Goal: Transaction & Acquisition: Subscribe to service/newsletter

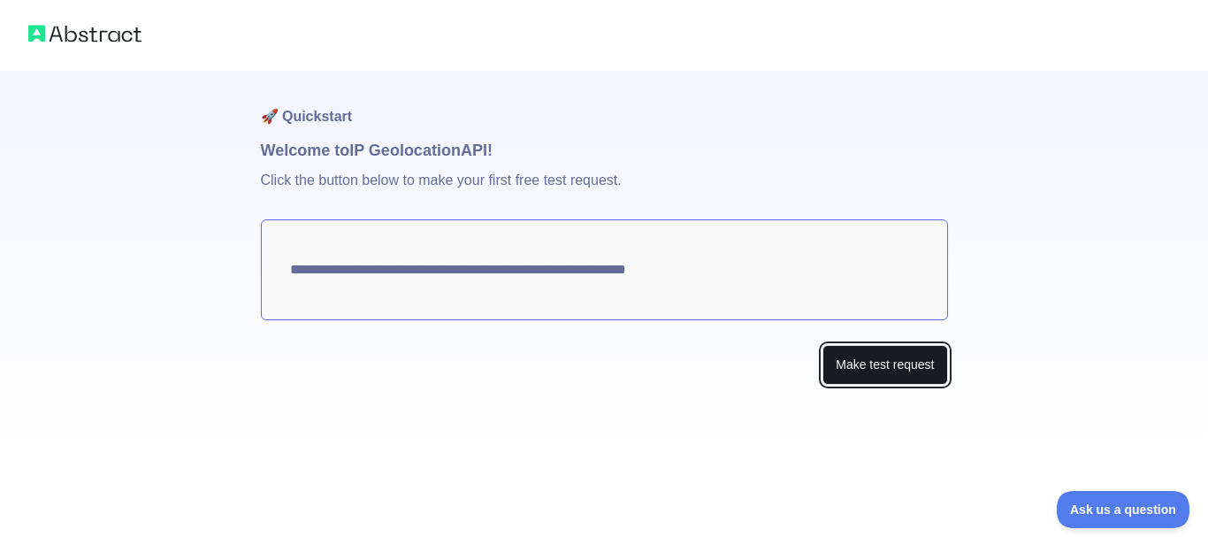
click at [928, 369] on button "Make test request" at bounding box center [884, 365] width 125 height 40
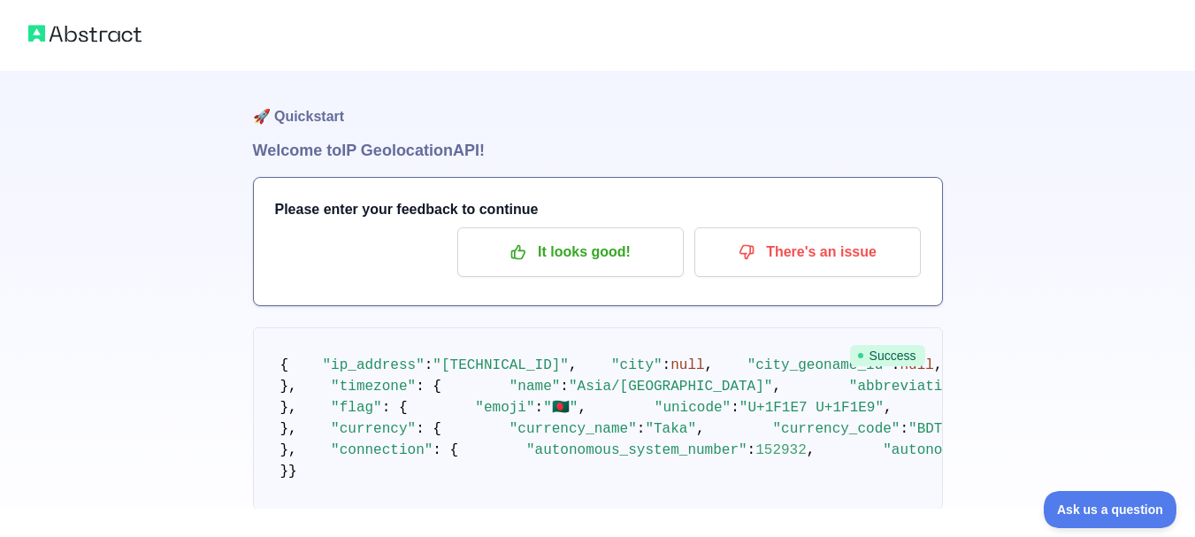
click at [894, 356] on span "Success" at bounding box center [887, 355] width 75 height 21
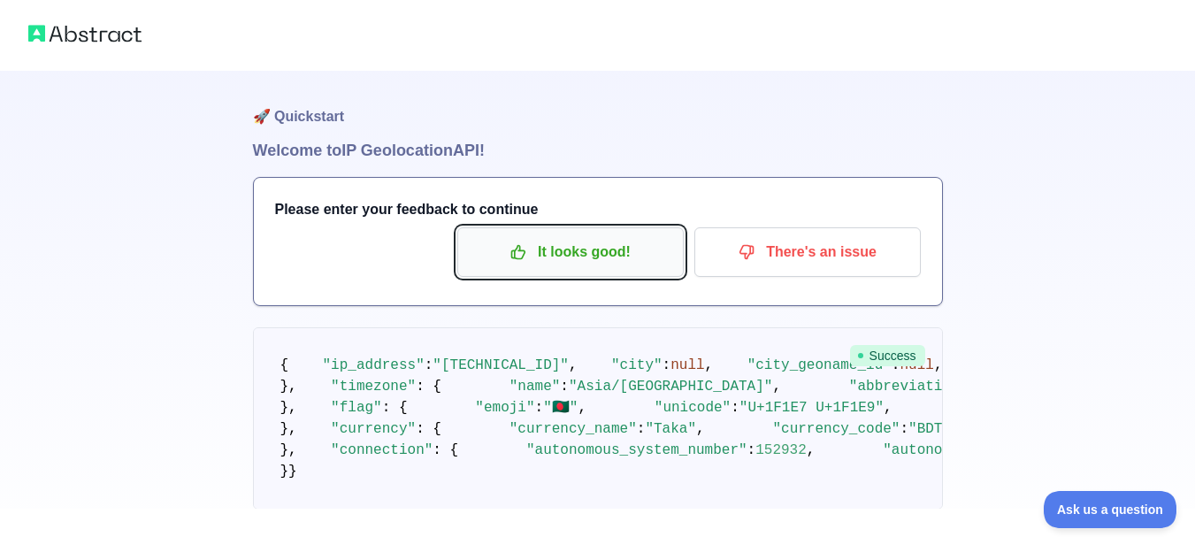
click at [624, 245] on p "It looks good!" at bounding box center [570, 252] width 200 height 30
click at [609, 249] on p "It looks good!" at bounding box center [570, 252] width 200 height 30
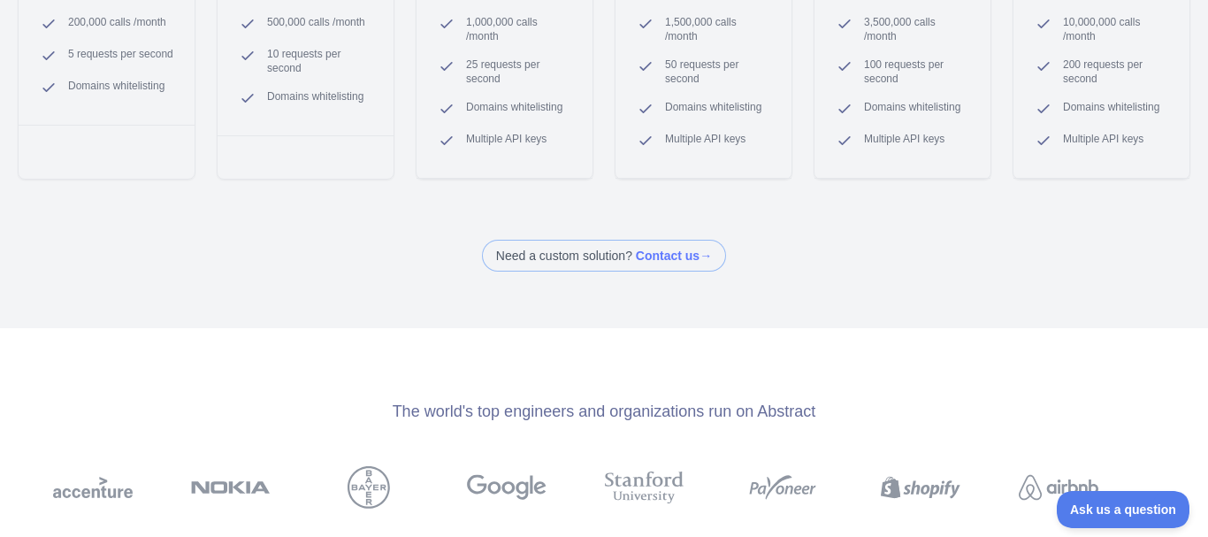
scroll to position [531, 0]
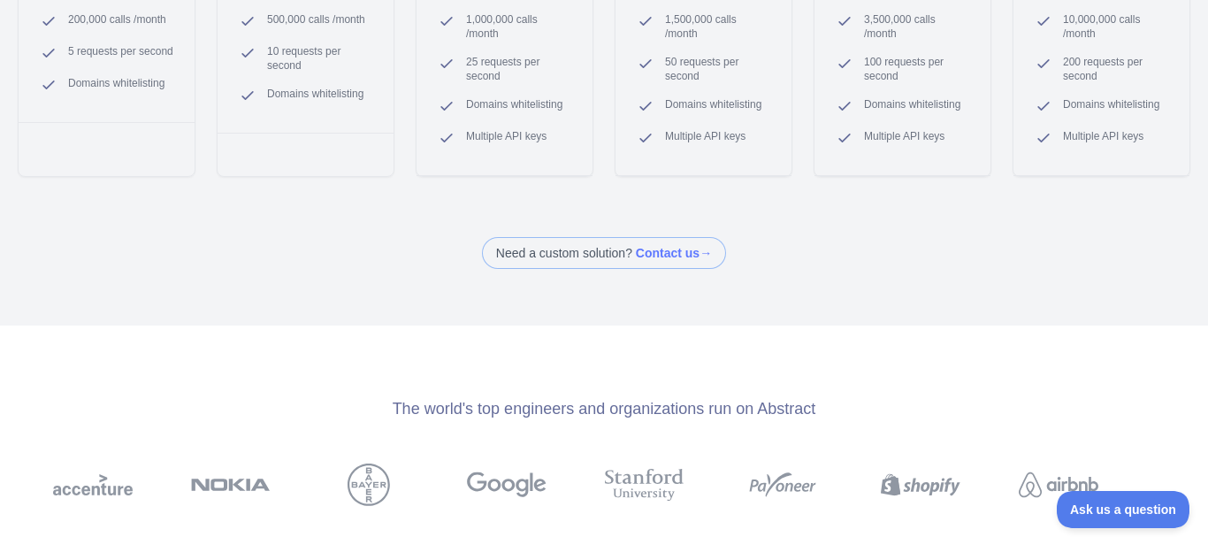
click at [653, 269] on span at bounding box center [604, 253] width 244 height 32
